Goal: Task Accomplishment & Management: Use online tool/utility

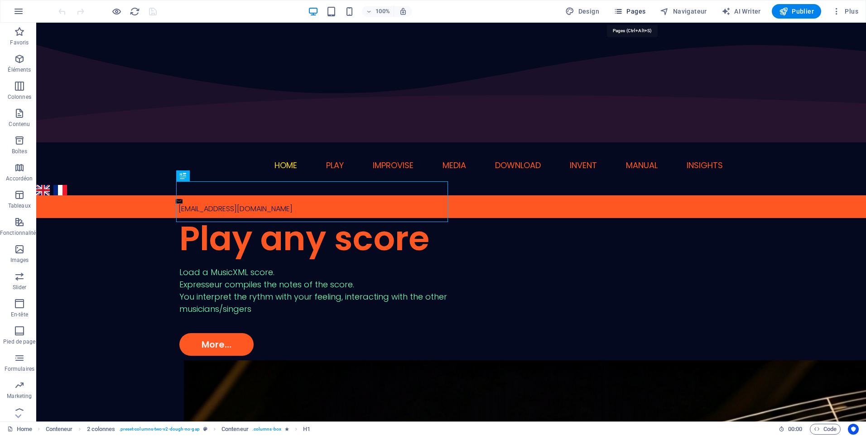
click at [635, 13] on span "Pages" at bounding box center [630, 11] width 32 height 9
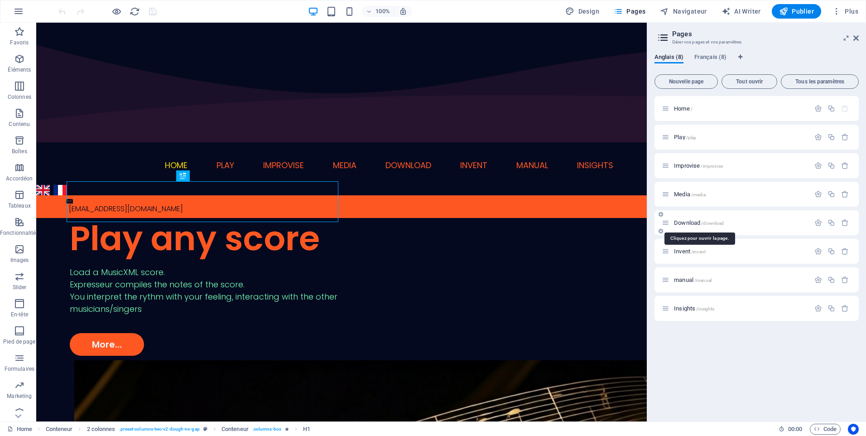
click at [689, 224] on span "Download /download" at bounding box center [699, 222] width 50 height 7
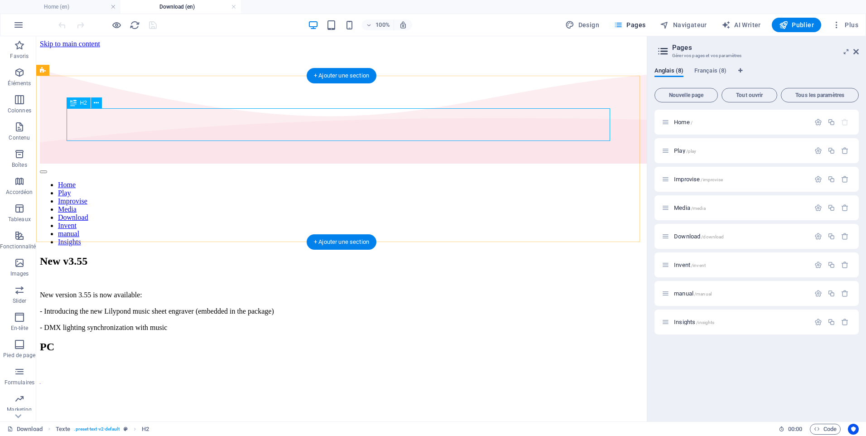
click at [207, 255] on div "New v3.55" at bounding box center [341, 261] width 603 height 12
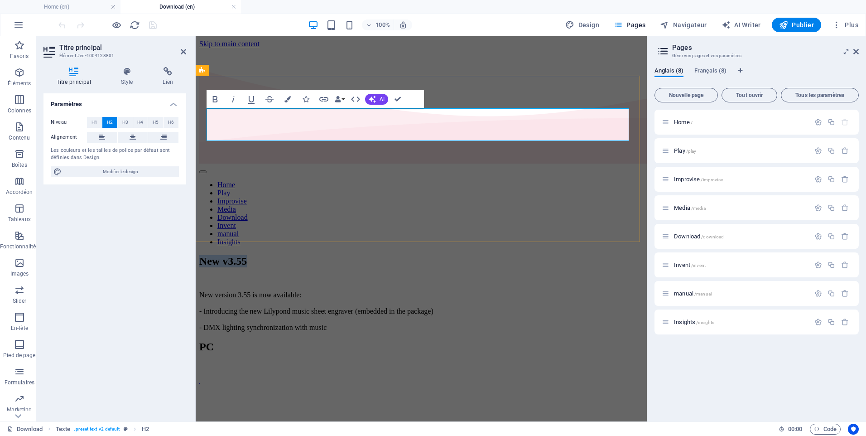
click at [341, 255] on h2 "New v3.55" at bounding box center [421, 261] width 444 height 12
click at [270, 291] on div "New version 3.55 is now available: - Introducing the new Lilypond music sheet e…" at bounding box center [421, 311] width 444 height 41
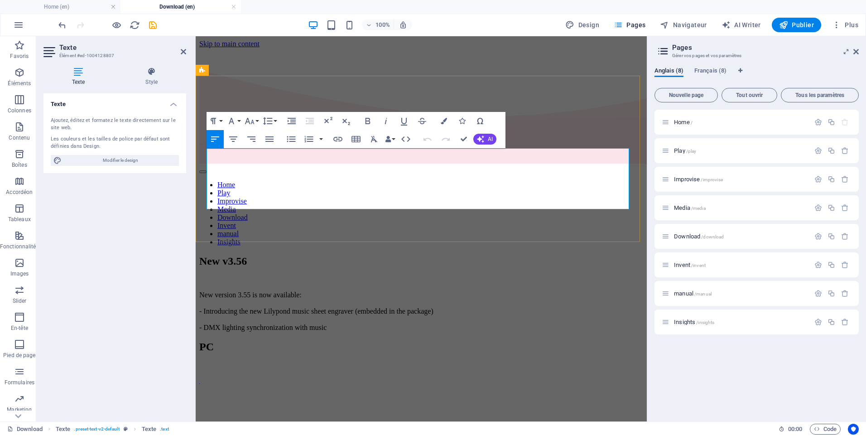
click at [272, 291] on p "New version 3.55 is now available: - Introducing the new Lilypond music sheet e…" at bounding box center [421, 311] width 444 height 41
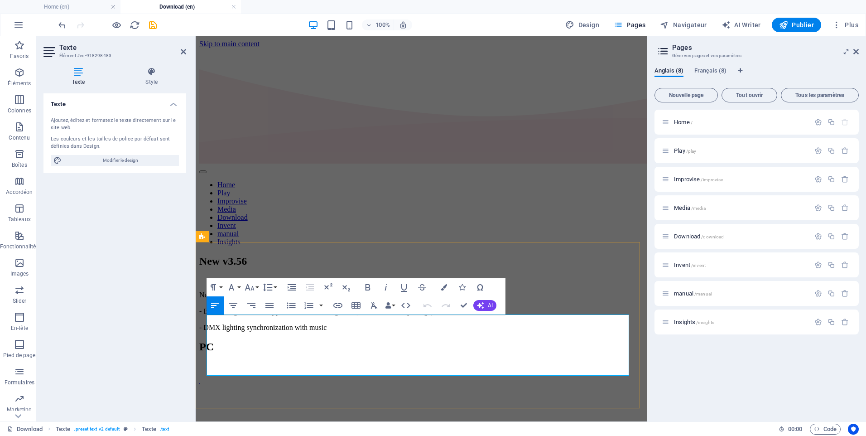
click at [334, 305] on icon "button" at bounding box center [337, 305] width 9 height 5
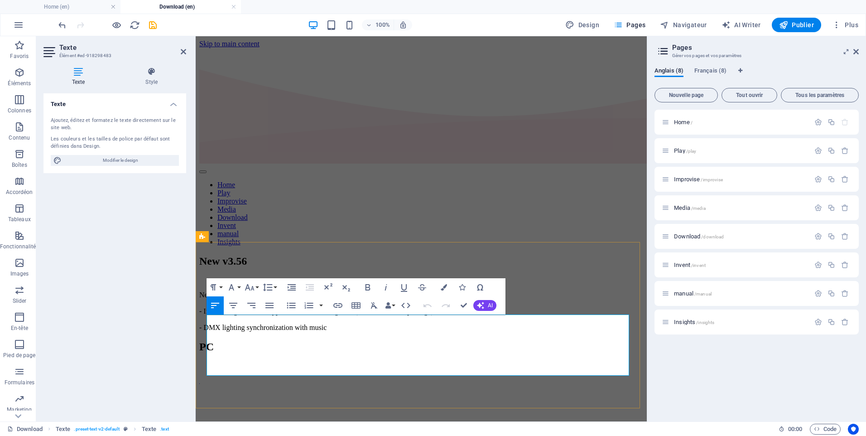
drag, startPoint x: 262, startPoint y: 322, endPoint x: 212, endPoint y: 322, distance: 49.8
type input "https://www.expresseur.com/ExpresseurV3_55_setup.exe"
type input "Download"
click at [340, 306] on icon "button" at bounding box center [337, 305] width 9 height 5
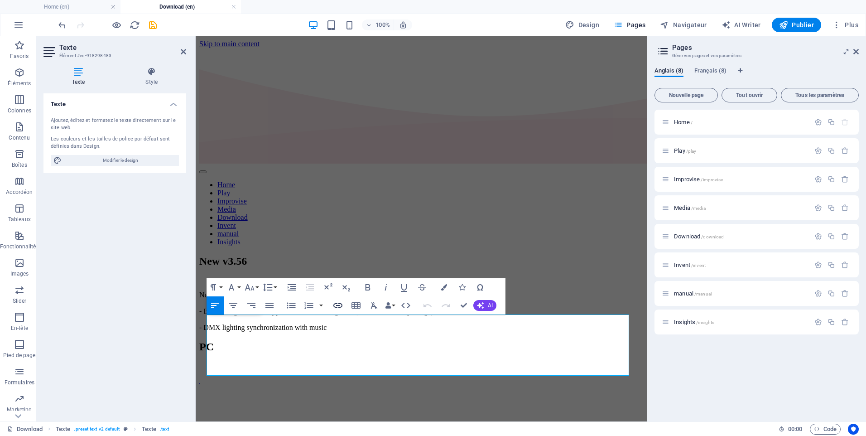
scroll to position [0, 59]
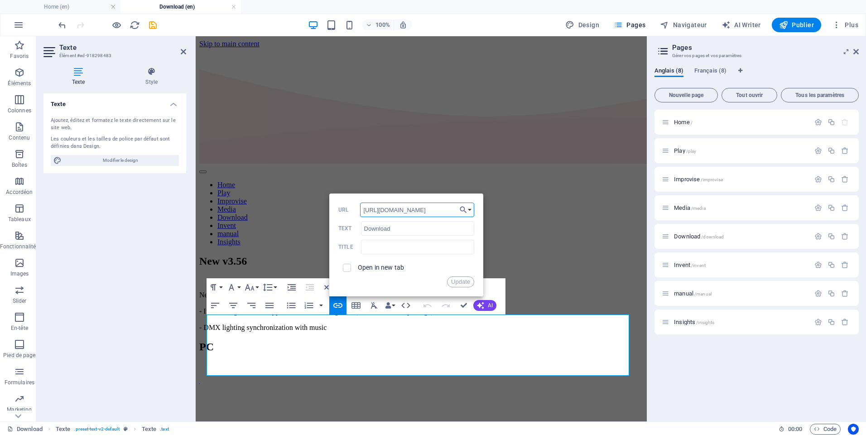
click at [426, 209] on input "https://www.expresseur.com/ExpresseurV3_55_setup.exe" at bounding box center [417, 209] width 114 height 14
type input "https://www.expresseur.com/ExpresseurV3_56_setup.exe"
click at [456, 281] on button "Update" at bounding box center [460, 281] width 27 height 11
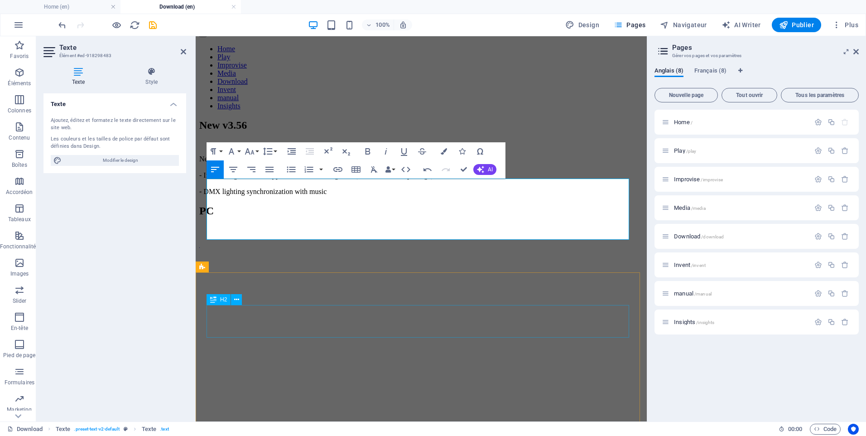
scroll to position [181, 0]
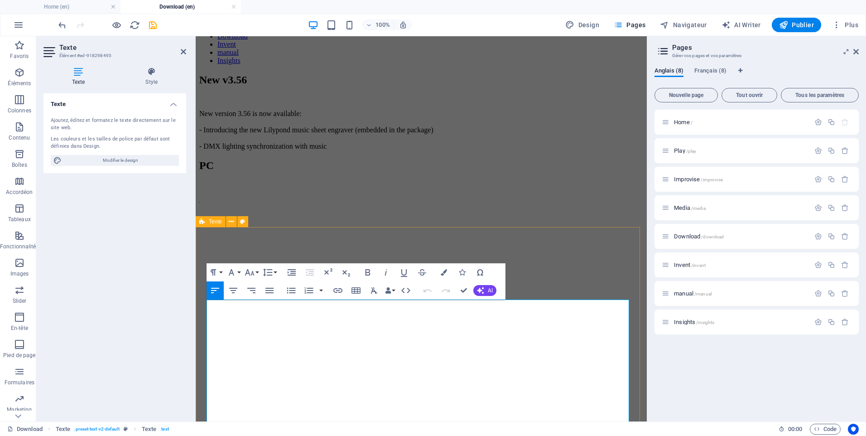
drag, startPoint x: 256, startPoint y: 306, endPoint x: 205, endPoint y: 306, distance: 51.2
click at [338, 292] on icon "button" at bounding box center [337, 290] width 11 height 11
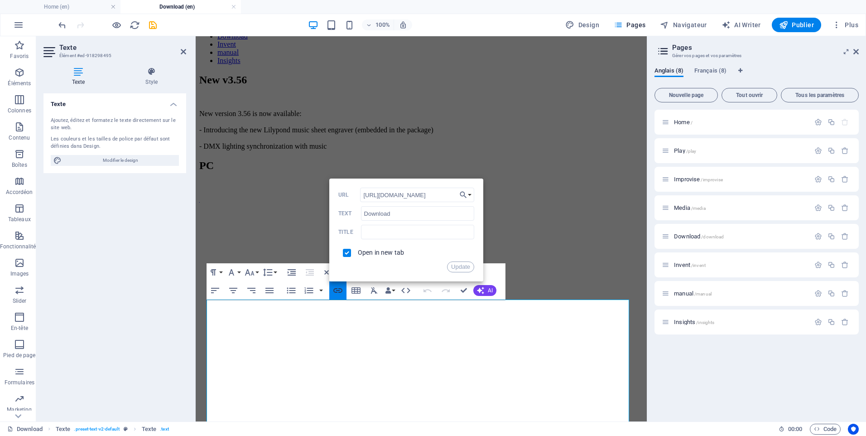
scroll to position [0, 163]
click at [456, 194] on input "https://cdn1.site-media.eu/images/0/19606877/Expresseur.app-i60mX88kzcAmw25RGZR…" at bounding box center [417, 194] width 114 height 14
drag, startPoint x: 456, startPoint y: 194, endPoint x: 341, endPoint y: 195, distance: 114.6
click at [341, 195] on div "https://cdn1.site-media.eu/images/0/19606877/Expresseur.app-i60mX88kzcAmw25RGZR…" at bounding box center [406, 194] width 136 height 15
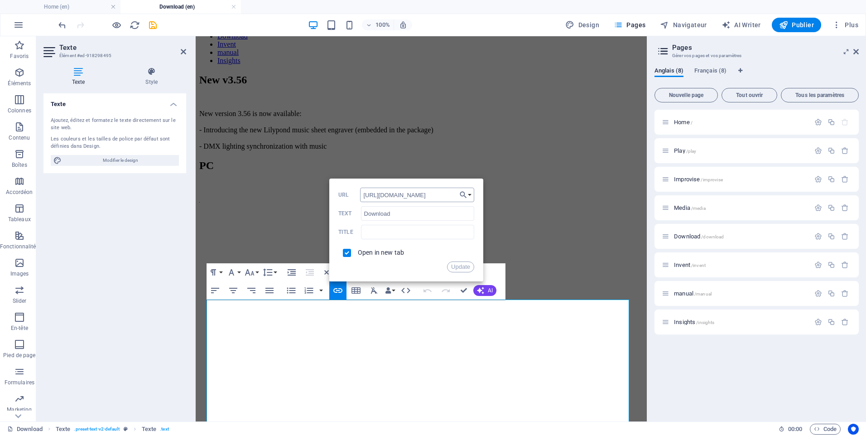
scroll to position [0, 13]
type input "https://www.expresseur.com/Expresseur.app.zip"
click at [453, 264] on button "Update" at bounding box center [460, 266] width 27 height 11
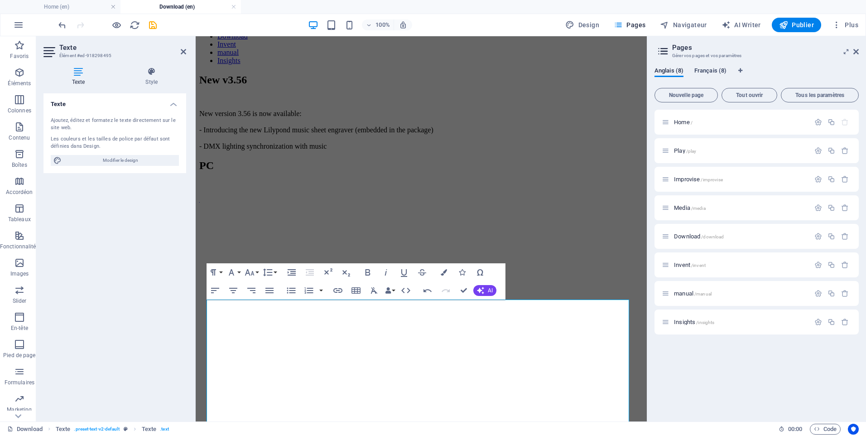
click at [706, 72] on span "Français (8)" at bounding box center [710, 71] width 32 height 13
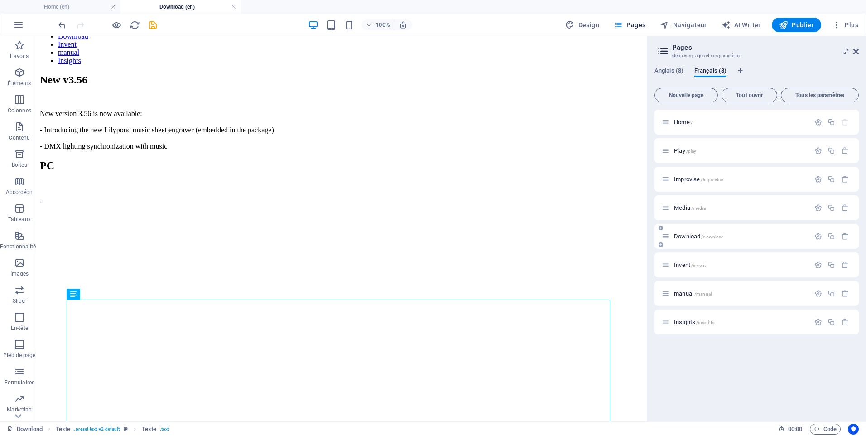
click at [682, 235] on span "Download /download" at bounding box center [699, 236] width 50 height 7
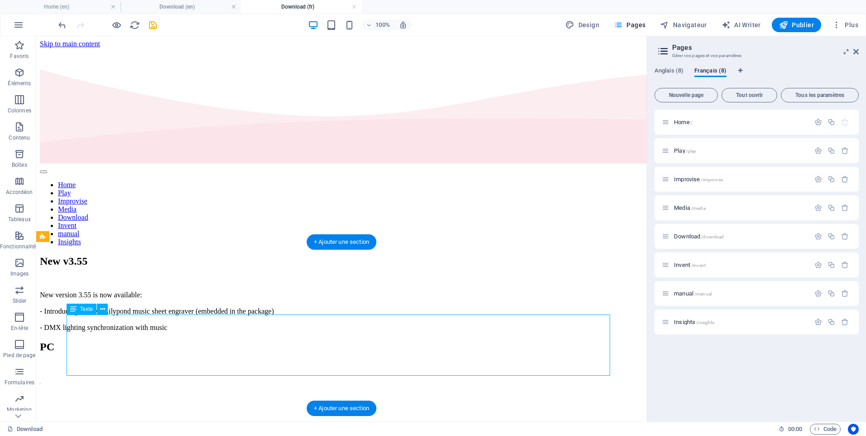
drag, startPoint x: 145, startPoint y: 322, endPoint x: 182, endPoint y: 358, distance: 51.2
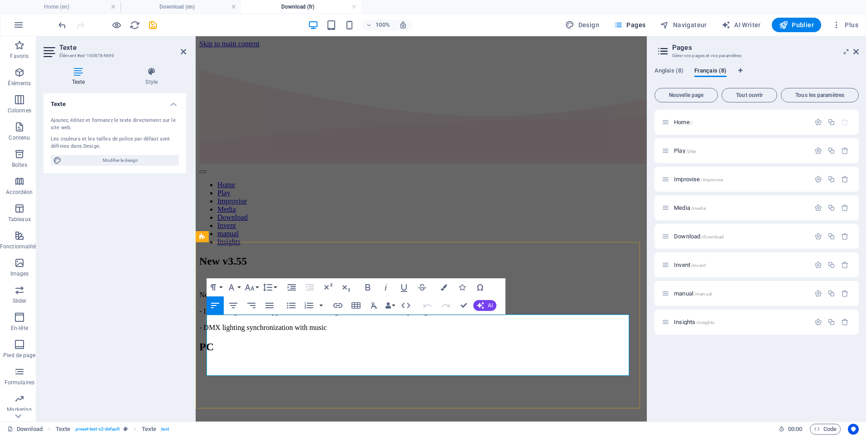
drag, startPoint x: 262, startPoint y: 320, endPoint x: 208, endPoint y: 322, distance: 54.0
click at [338, 305] on icon "button" at bounding box center [337, 305] width 9 height 5
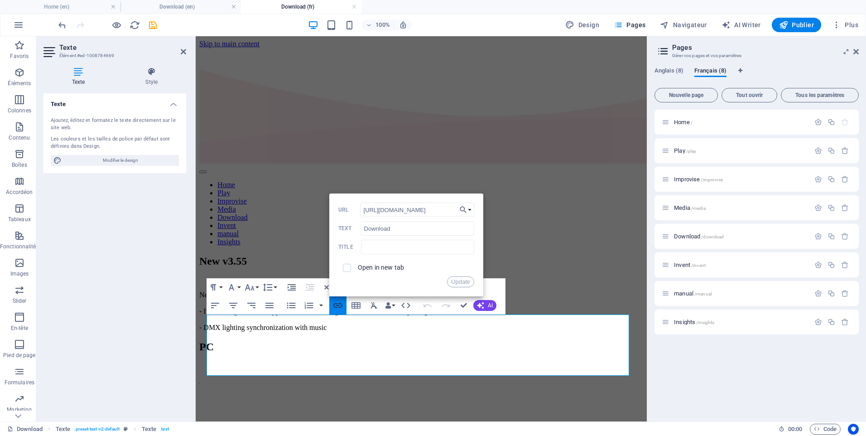
scroll to position [0, 59]
click at [426, 209] on input "https://www.expresseur.com/ExpresseurV3_55_setup.exe" at bounding box center [417, 209] width 114 height 14
type input "https://www.expresseur.com/ExpresseurV3_56_setup.exe"
click at [462, 281] on button "Update" at bounding box center [460, 281] width 27 height 11
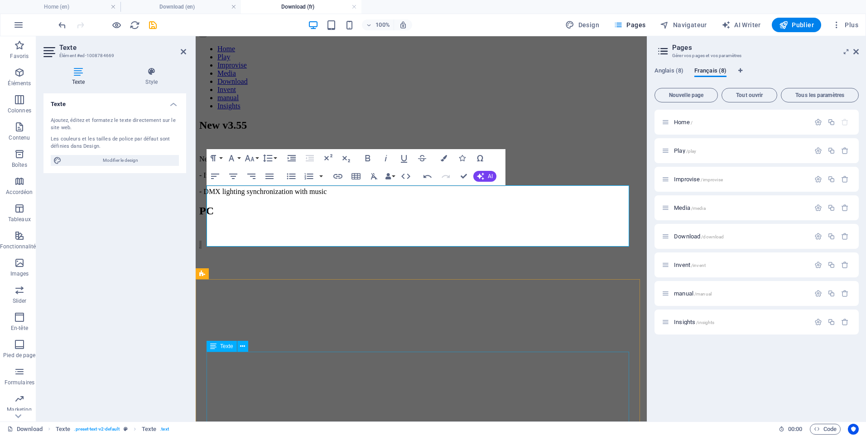
scroll to position [181, 0]
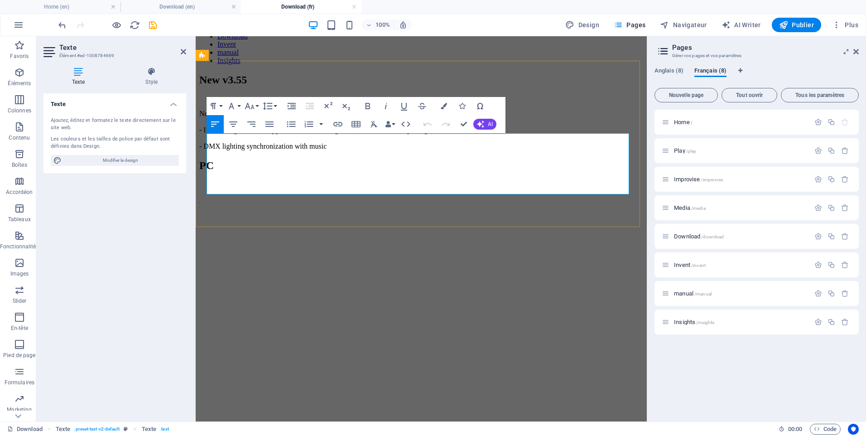
click at [339, 123] on icon "button" at bounding box center [337, 124] width 9 height 5
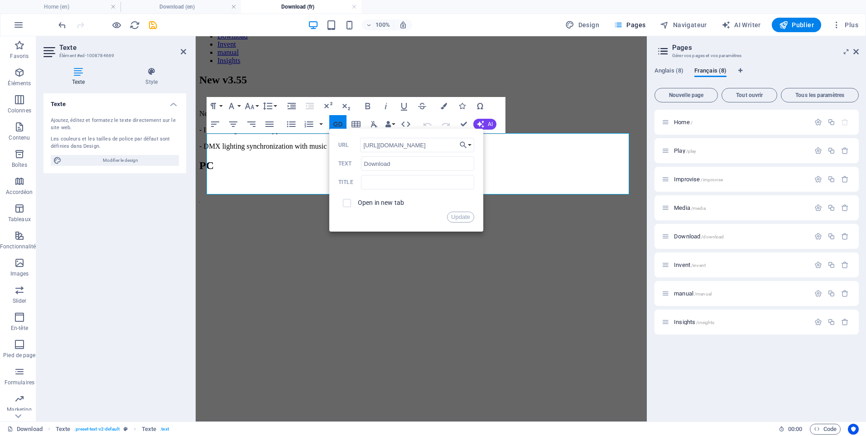
scroll to position [0, 59]
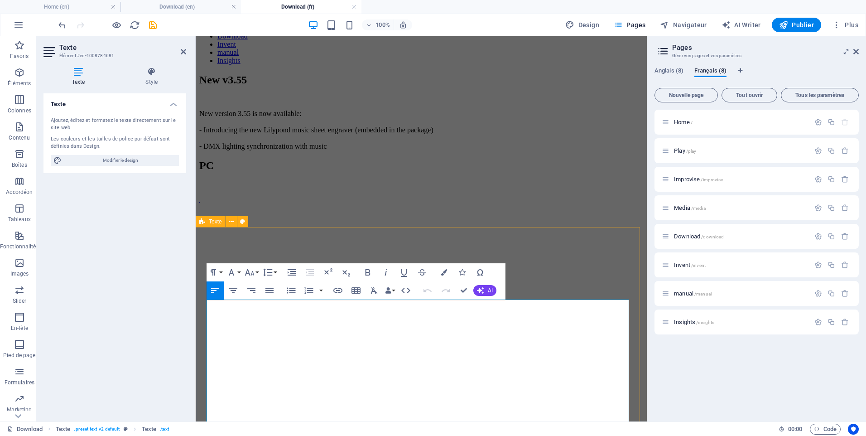
drag, startPoint x: 257, startPoint y: 307, endPoint x: 205, endPoint y: 306, distance: 51.6
click at [338, 289] on icon "button" at bounding box center [337, 290] width 11 height 11
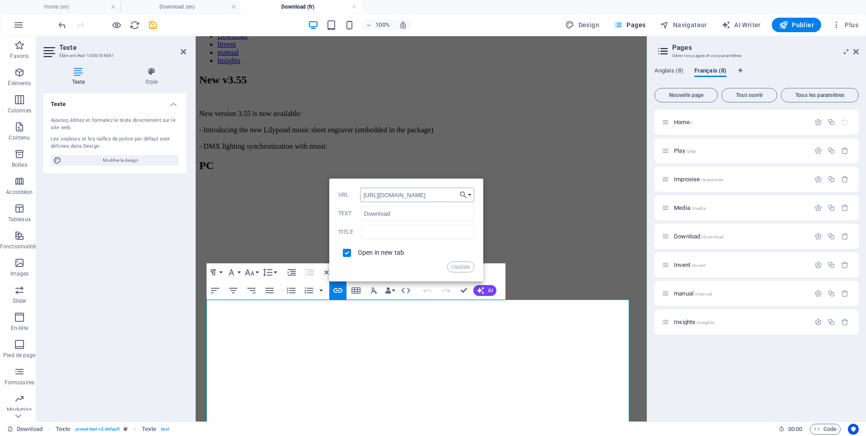
scroll to position [0, 0]
type input "h"
type input "https://www.expresseur.com/Expresseur.app.zip"
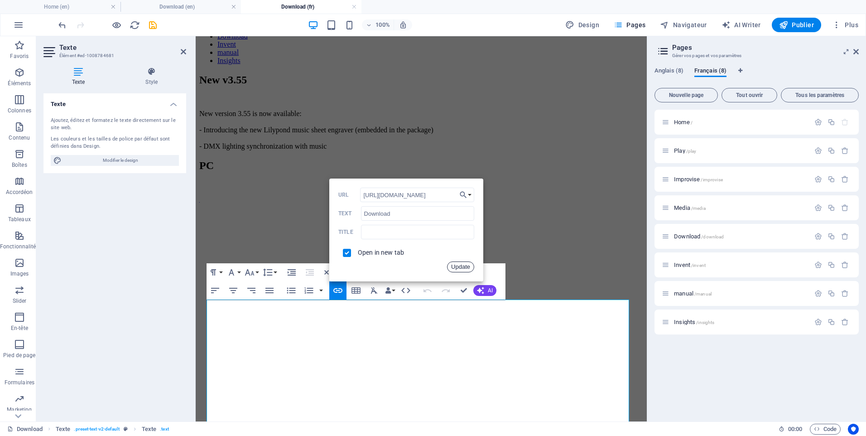
click at [455, 269] on button "Update" at bounding box center [460, 266] width 27 height 11
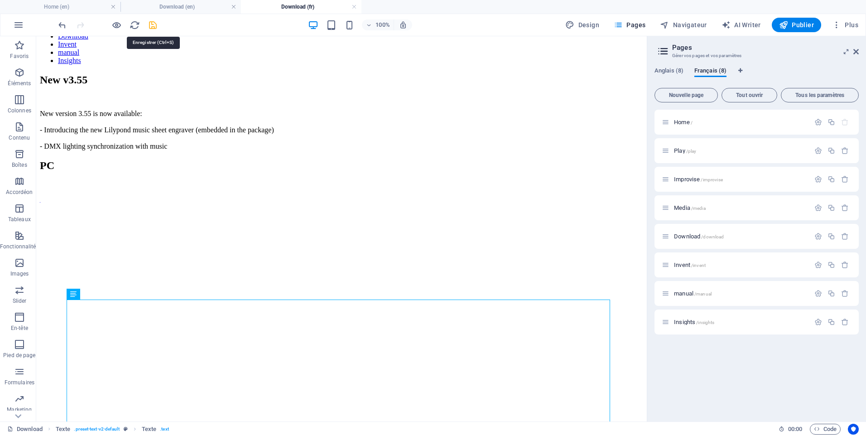
click at [154, 29] on icon "save" at bounding box center [153, 25] width 10 height 10
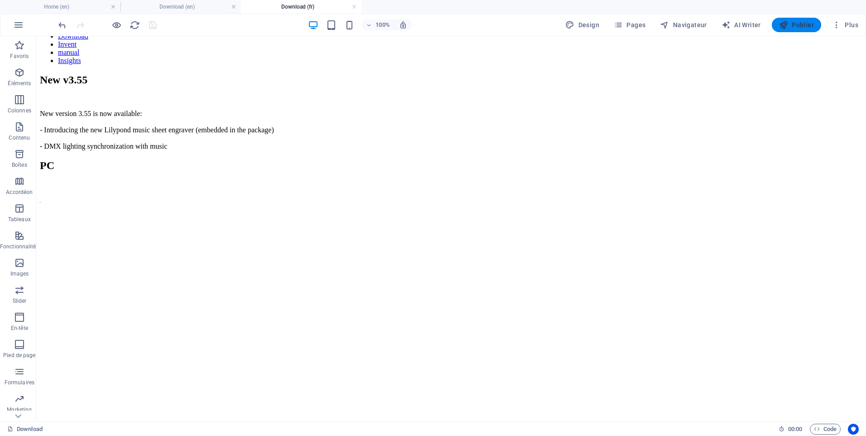
click at [785, 23] on icon "button" at bounding box center [783, 24] width 9 height 9
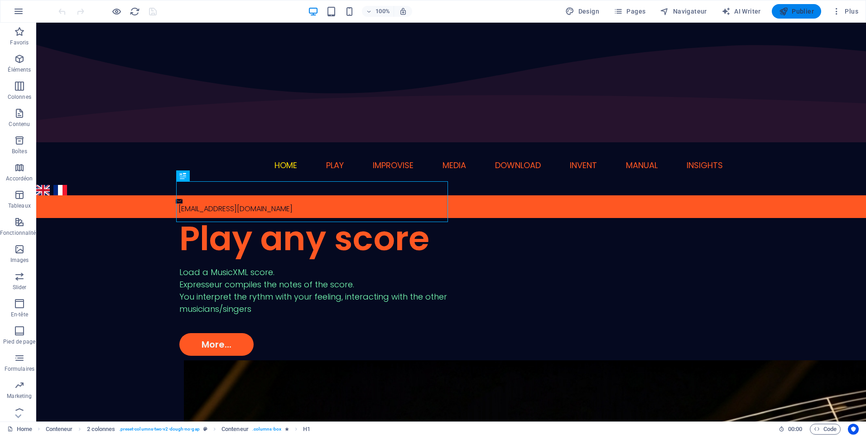
click at [794, 10] on span "Publier" at bounding box center [796, 11] width 35 height 9
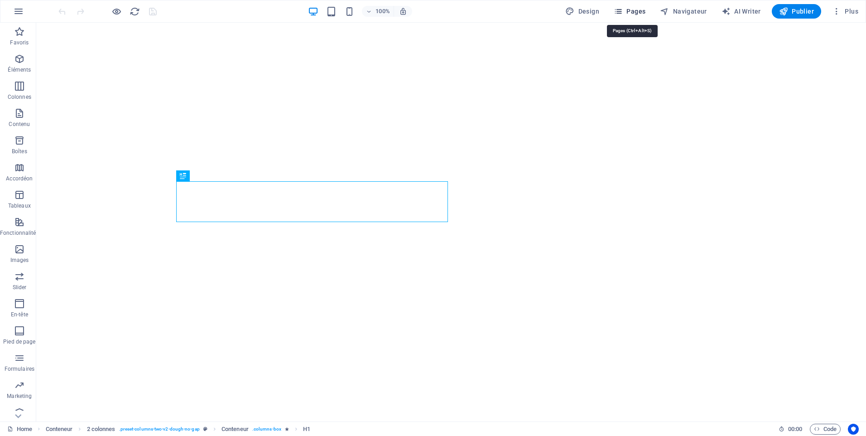
click at [641, 11] on span "Pages" at bounding box center [630, 11] width 32 height 9
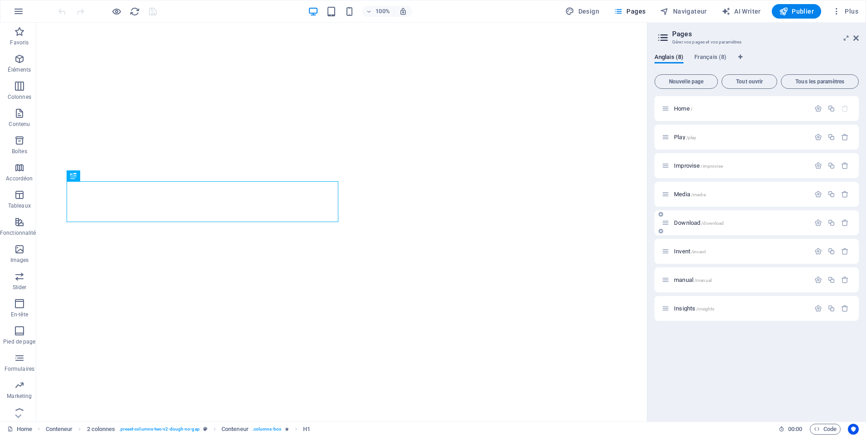
click at [686, 221] on span "Download /download" at bounding box center [699, 222] width 50 height 7
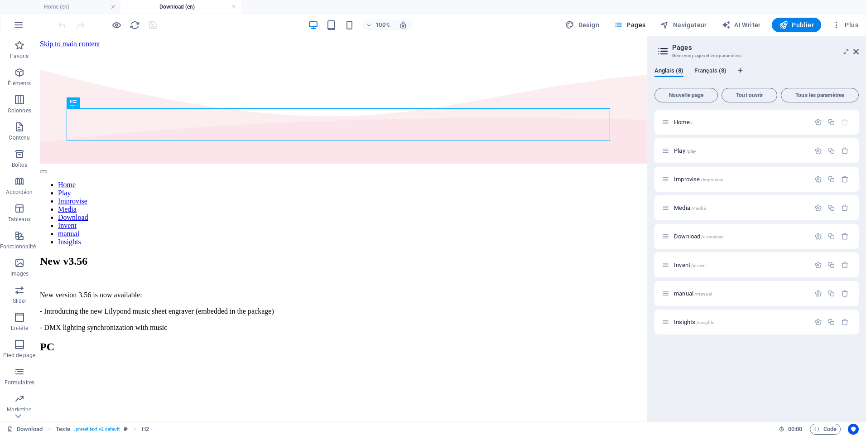
click at [713, 71] on span "Français (8)" at bounding box center [710, 71] width 32 height 13
click at [690, 236] on span "Download /download" at bounding box center [699, 236] width 50 height 7
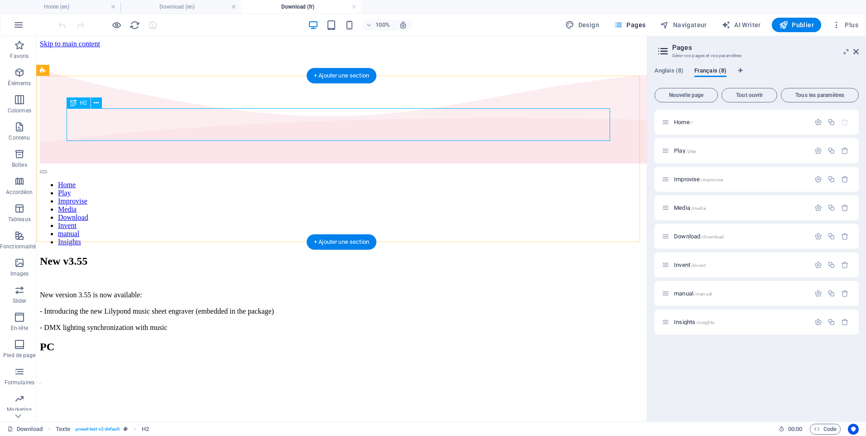
click at [203, 255] on div "New v3.55" at bounding box center [341, 261] width 603 height 12
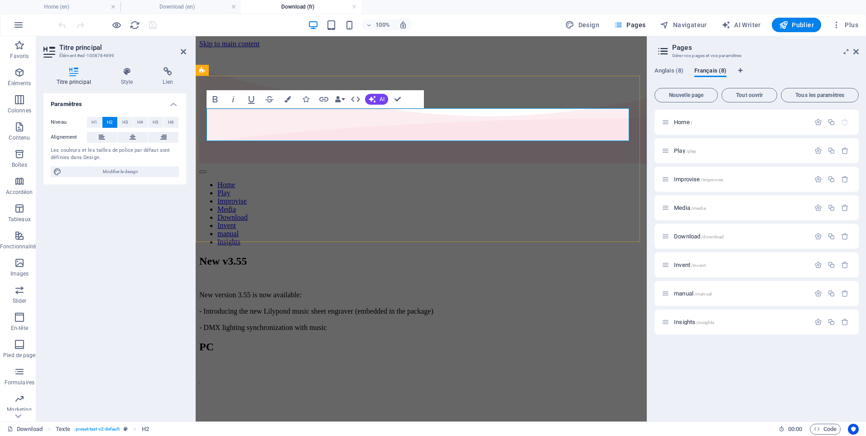
click at [349, 255] on h2 "New v3.55" at bounding box center [421, 261] width 444 height 12
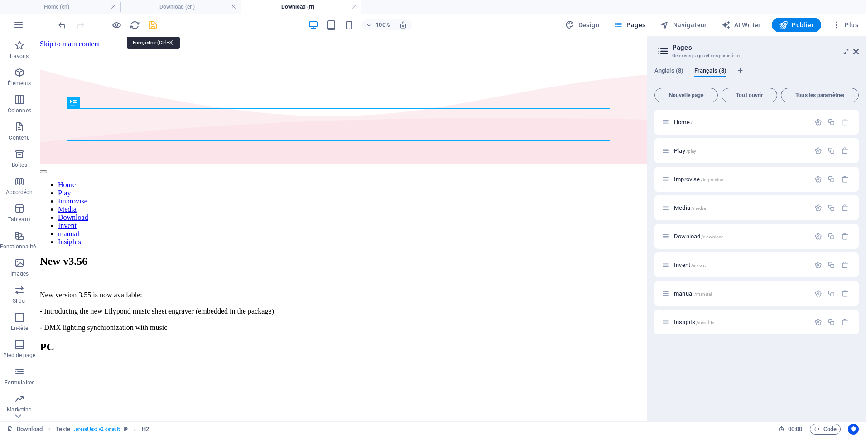
click at [150, 27] on icon "save" at bounding box center [153, 25] width 10 height 10
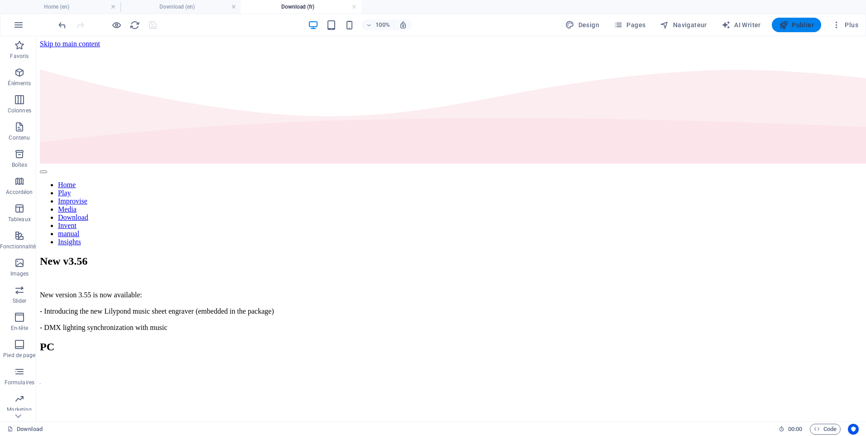
click at [789, 26] on span "Publier" at bounding box center [796, 24] width 35 height 9
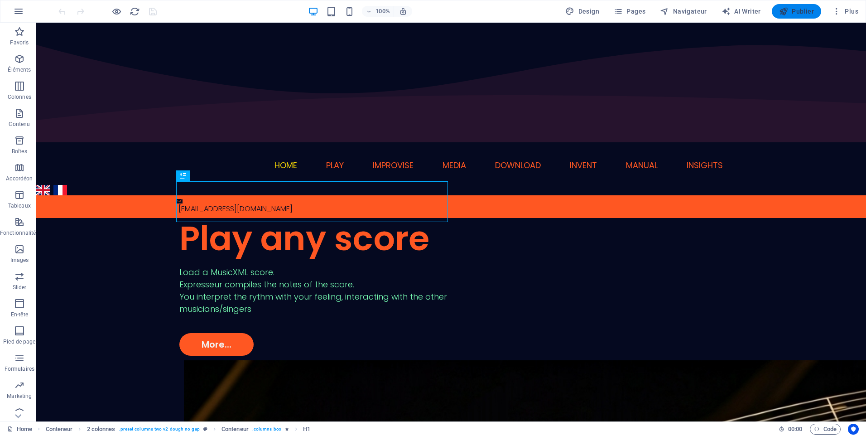
click at [800, 8] on span "Publier" at bounding box center [796, 11] width 35 height 9
